Goal: Communication & Community: Share content

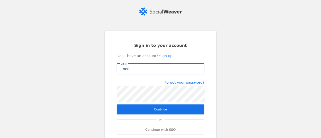
click at [165, 70] on input "Email" at bounding box center [160, 69] width 80 height 6
type input "[EMAIL_ADDRESS][PERSON_NAME][DOMAIN_NAME]"
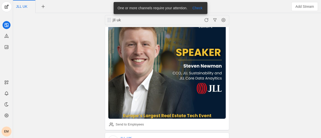
scroll to position [859, 0]
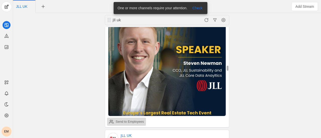
click at [124, 119] on div "Send to Employees" at bounding box center [129, 121] width 28 height 5
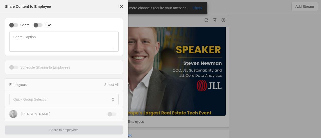
click at [170, 94] on div at bounding box center [160, 69] width 321 height 138
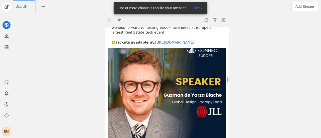
scroll to position [1154, 0]
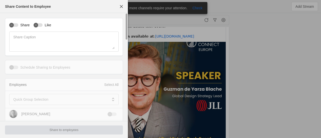
click at [10, 22] on div "Share Like Share Caption" at bounding box center [64, 37] width 118 height 38
click at [12, 26] on icon "button" at bounding box center [11, 25] width 3 height 3
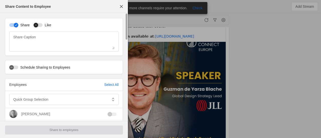
click at [38, 27] on div "button" at bounding box center [36, 25] width 5 height 5
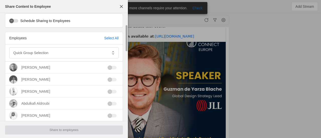
scroll to position [48, 0]
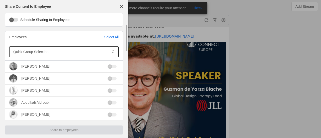
click at [76, 55] on div at bounding box center [60, 51] width 94 height 11
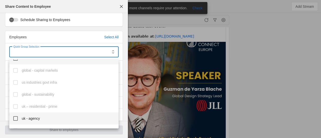
scroll to position [202, 0]
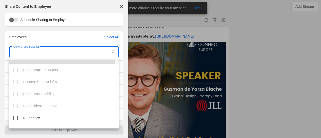
click at [19, 62] on mat-option "uk" at bounding box center [63, 58] width 109 height 12
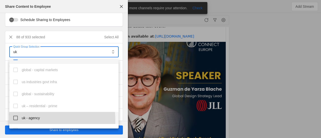
click at [17, 121] on mat-option "uk - agency" at bounding box center [63, 118] width 109 height 12
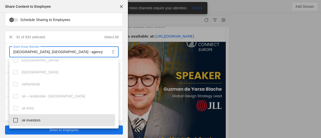
click at [17, 121] on mat-pseudo-checkbox at bounding box center [15, 120] width 5 height 5
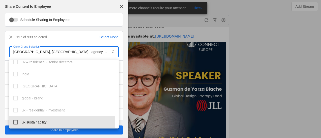
click at [17, 121] on mat-pseudo-checkbox at bounding box center [15, 122] width 5 height 5
click at [17, 121] on mat-pseudo-checkbox at bounding box center [15, 121] width 5 height 5
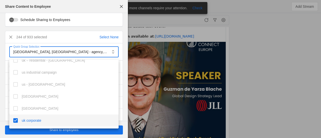
scroll to position [608, 0]
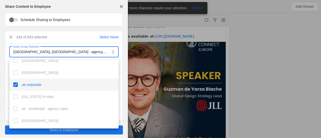
click at [95, 3] on div at bounding box center [160, 69] width 321 height 138
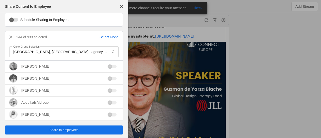
click at [50, 132] on span "Share to employees" at bounding box center [63, 130] width 29 height 5
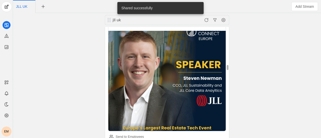
scroll to position [843, 0]
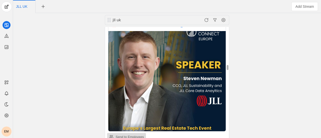
click at [133, 135] on div "Send to Employees" at bounding box center [129, 137] width 28 height 5
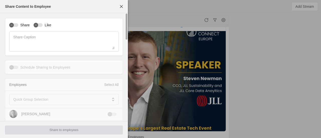
click at [13, 21] on div "Share Like Share Caption" at bounding box center [64, 37] width 118 height 38
click at [13, 24] on icon "button" at bounding box center [11, 25] width 3 height 3
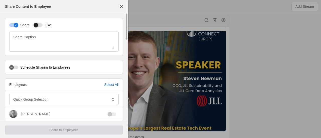
click at [39, 27] on button "Like" at bounding box center [38, 25] width 9 height 4
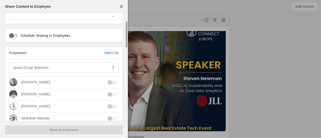
scroll to position [32, 0]
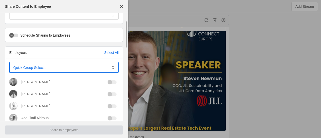
click at [53, 68] on span at bounding box center [60, 67] width 94 height 5
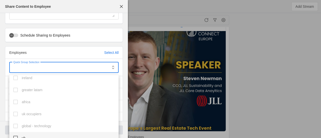
scroll to position [185, 0]
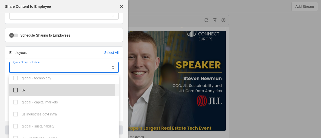
click at [14, 89] on mat-pseudo-checkbox at bounding box center [15, 90] width 5 height 5
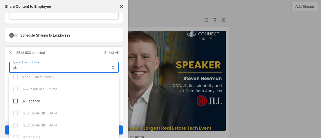
scroll to position [234, 0]
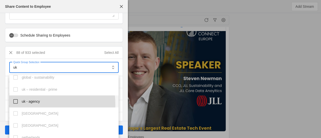
click at [18, 104] on mat-option "uk - agency" at bounding box center [63, 101] width 109 height 12
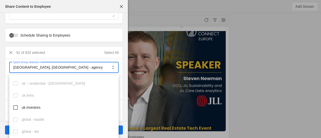
scroll to position [301, 0]
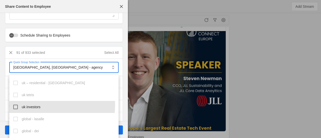
click at [18, 104] on mat-option "uk investors" at bounding box center [63, 107] width 109 height 12
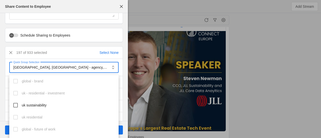
scroll to position [436, 0]
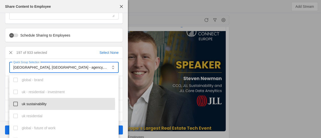
click at [18, 104] on mat-option "uk sustainability" at bounding box center [63, 104] width 109 height 12
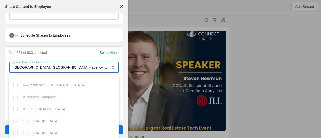
scroll to position [608, 0]
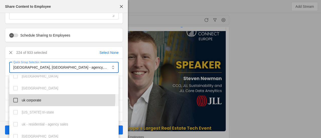
click at [17, 97] on mat-option "uk corporate" at bounding box center [63, 100] width 109 height 12
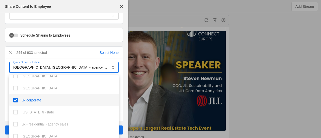
click at [201, 18] on div at bounding box center [160, 69] width 321 height 138
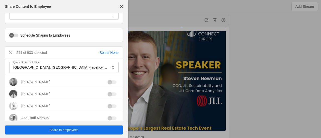
click at [69, 131] on span "Share to employees" at bounding box center [63, 130] width 29 height 5
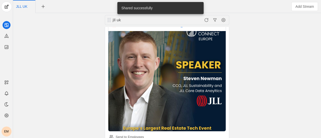
click at [76, 60] on div "jll uk JLL UK [DATE] Exceptional results from our external audit programme As o…" at bounding box center [166, 75] width 305 height 125
